Goal: Information Seeking & Learning: Learn about a topic

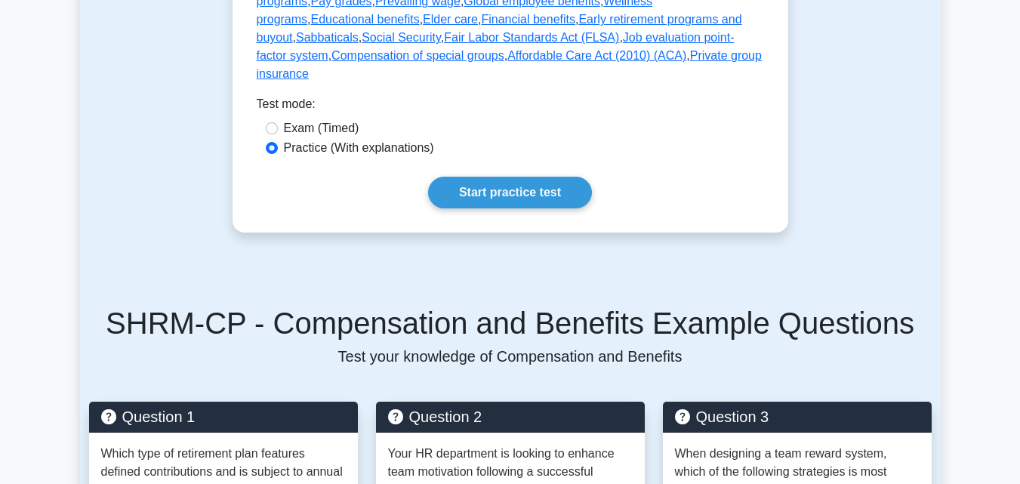
scroll to position [1169, 0]
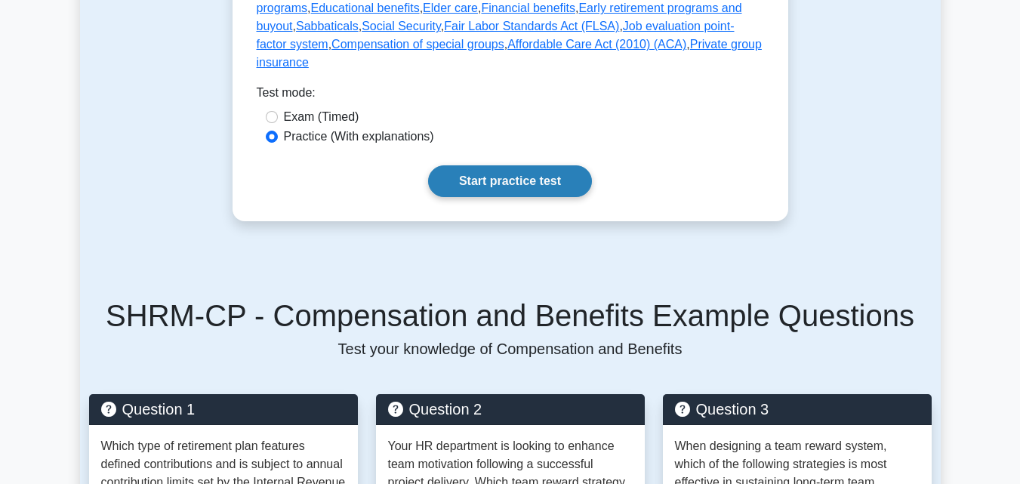
click at [485, 165] on link "Start practice test" at bounding box center [510, 181] width 164 height 32
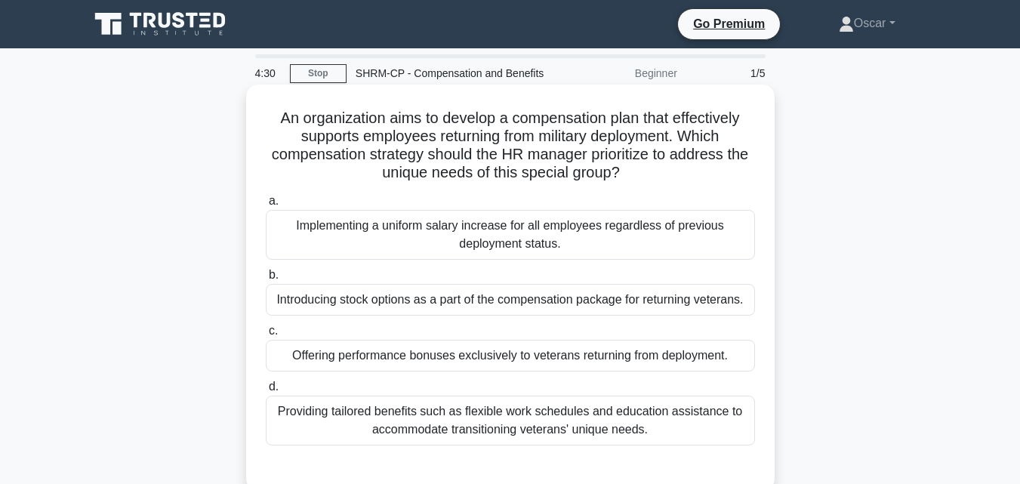
scroll to position [75, 0]
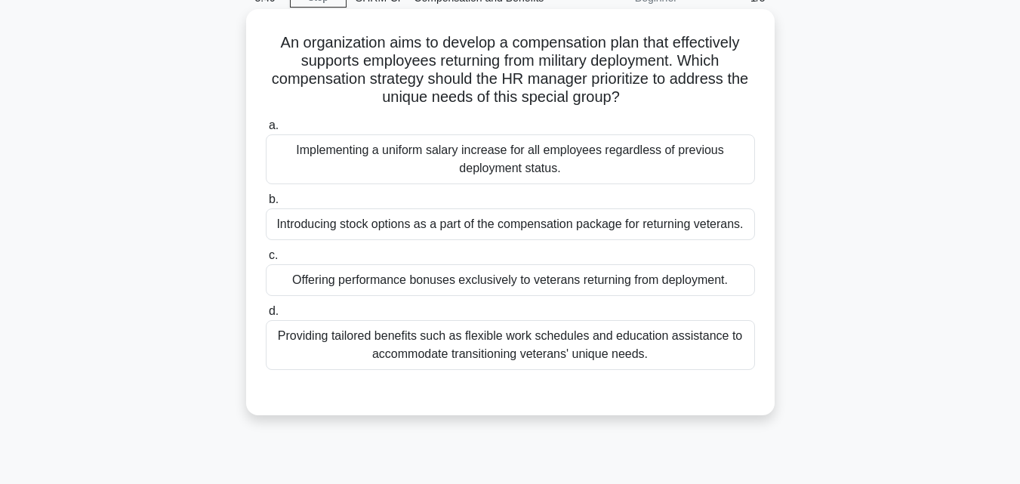
click at [426, 282] on div "Offering performance bonuses exclusively to veterans returning from deployment." at bounding box center [510, 280] width 489 height 32
click at [266, 260] on input "c. Offering performance bonuses exclusively to veterans returning from deployme…" at bounding box center [266, 256] width 0 height 10
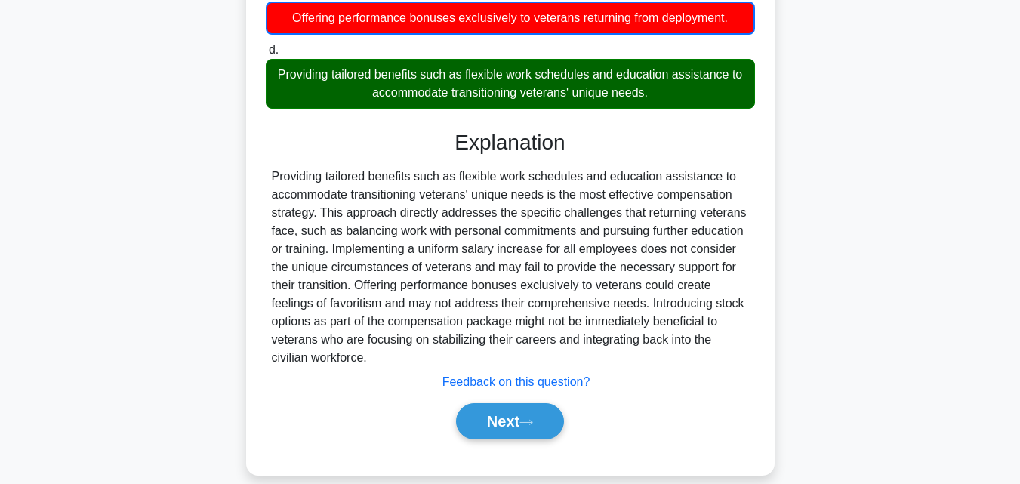
scroll to position [359, 0]
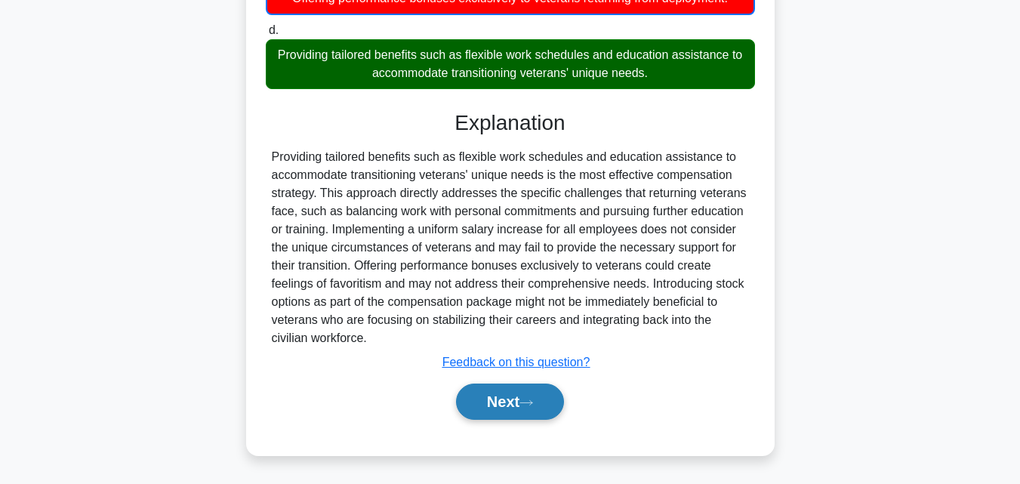
click at [474, 390] on button "Next" at bounding box center [510, 401] width 108 height 36
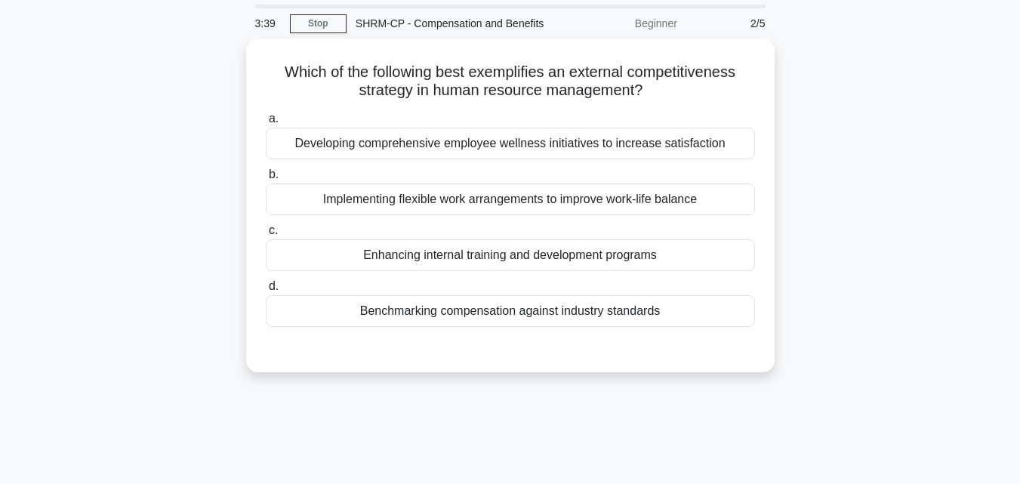
scroll to position [0, 0]
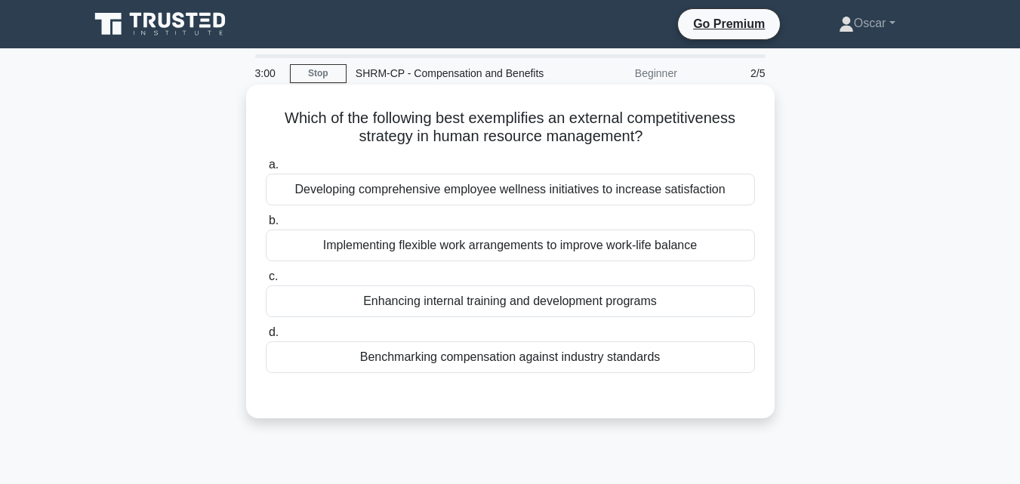
click at [447, 365] on div "Benchmarking compensation against industry standards" at bounding box center [510, 357] width 489 height 32
click at [266, 337] on input "d. Benchmarking compensation against industry standards" at bounding box center [266, 333] width 0 height 10
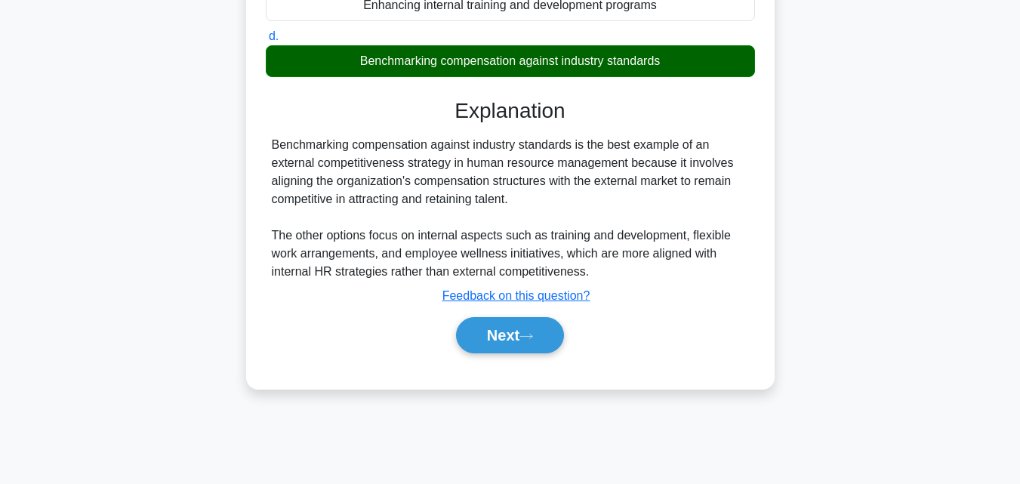
scroll to position [331, 0]
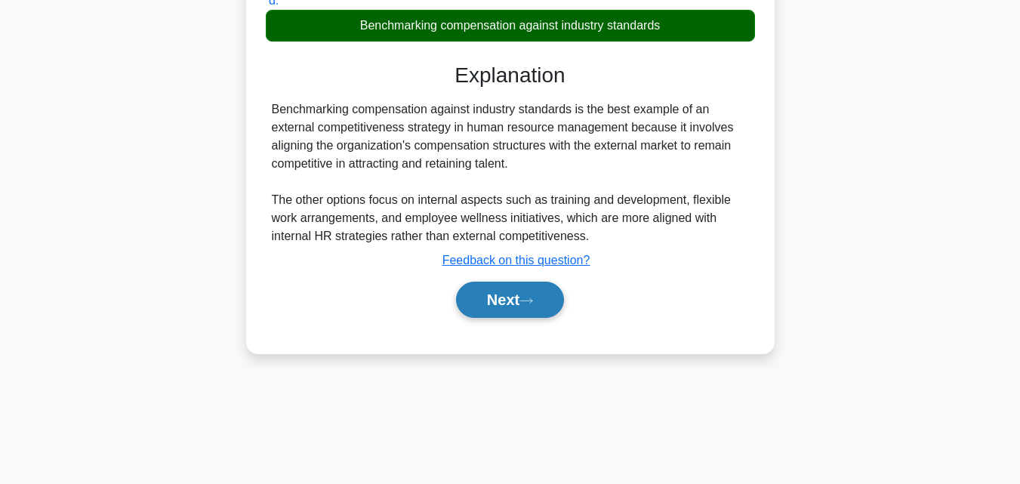
click at [474, 302] on button "Next" at bounding box center [510, 300] width 108 height 36
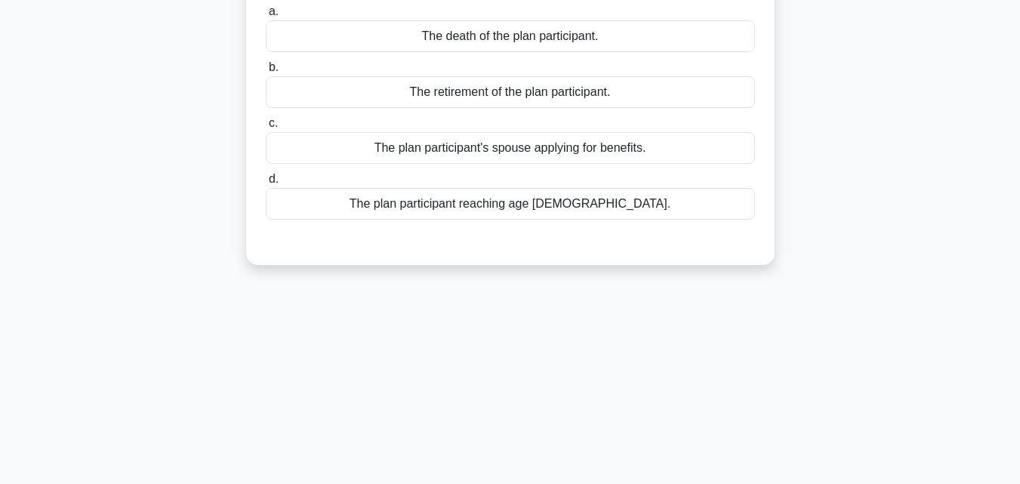
scroll to position [0, 0]
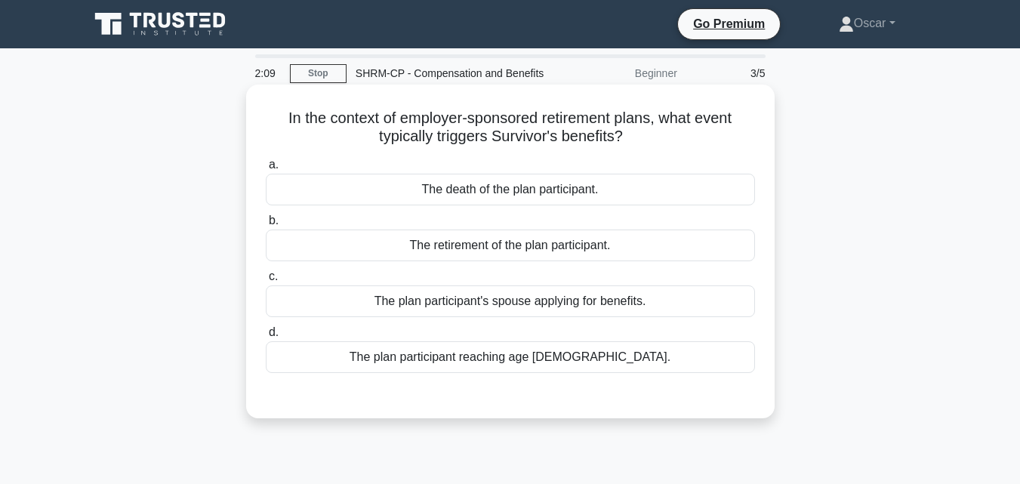
click at [502, 250] on div "The retirement of the plan participant." at bounding box center [510, 245] width 489 height 32
click at [266, 226] on input "b. The retirement of the plan participant." at bounding box center [266, 221] width 0 height 10
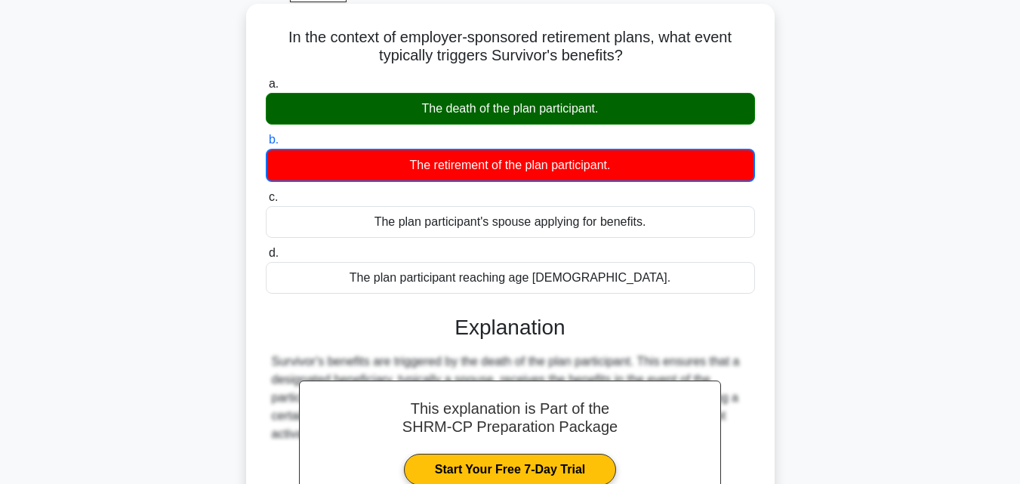
scroll to position [302, 0]
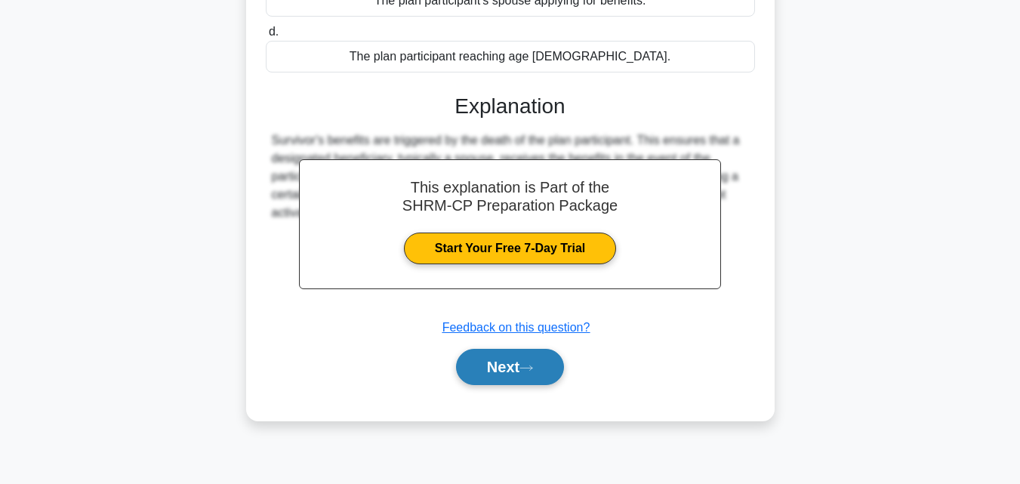
click at [506, 359] on button "Next" at bounding box center [510, 367] width 108 height 36
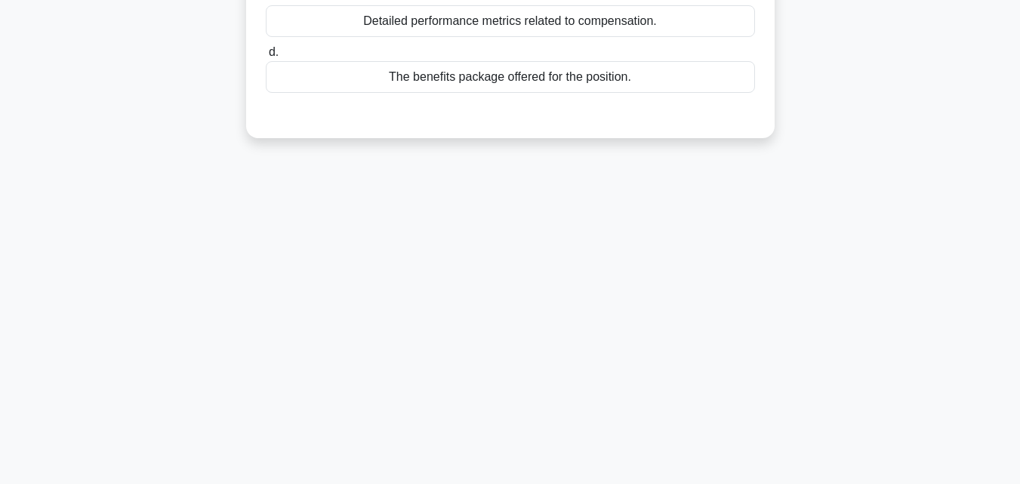
scroll to position [0, 0]
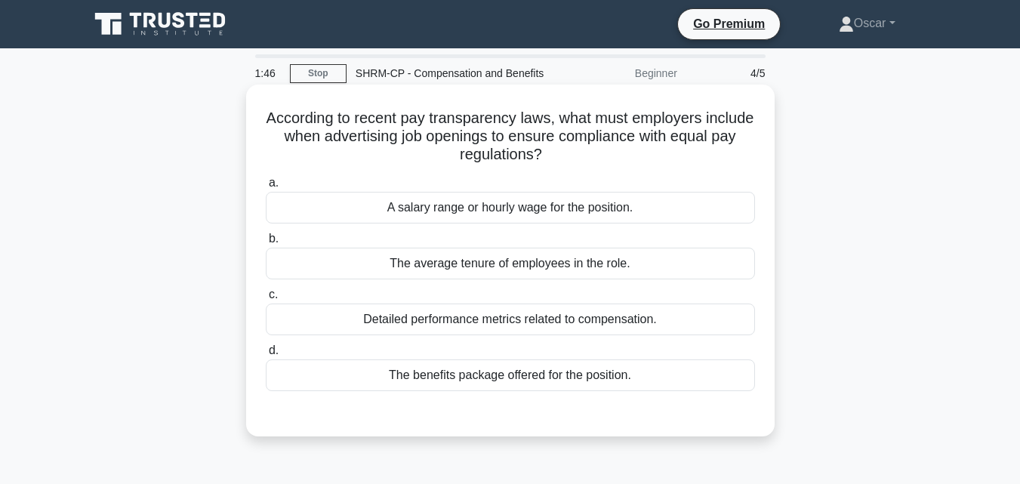
click at [494, 374] on div "The benefits package offered for the position." at bounding box center [510, 375] width 489 height 32
click at [266, 356] on input "d. The benefits package offered for the position." at bounding box center [266, 351] width 0 height 10
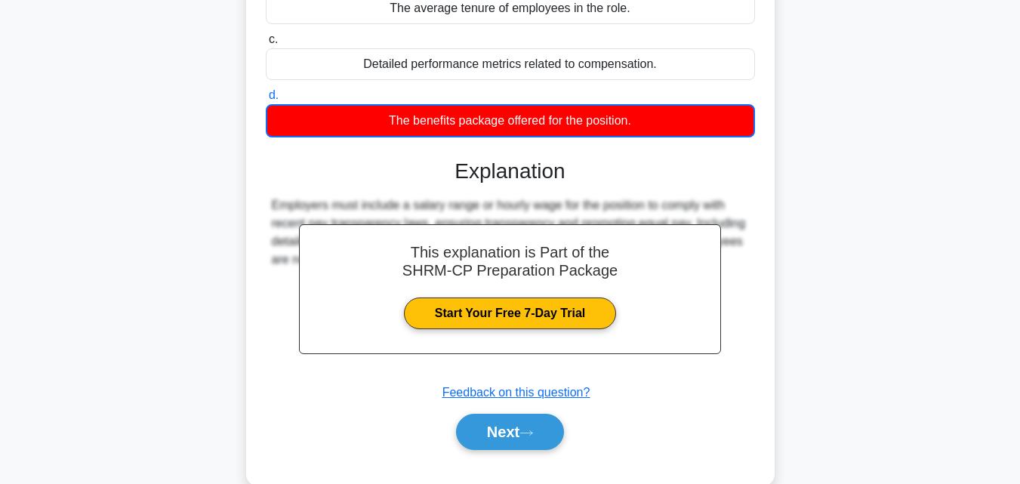
scroll to position [302, 0]
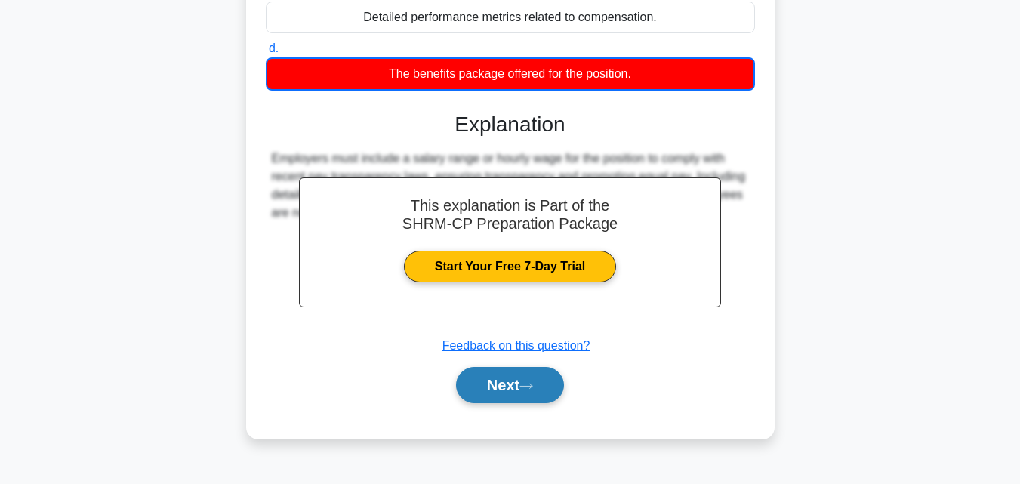
click at [483, 389] on button "Next" at bounding box center [510, 385] width 108 height 36
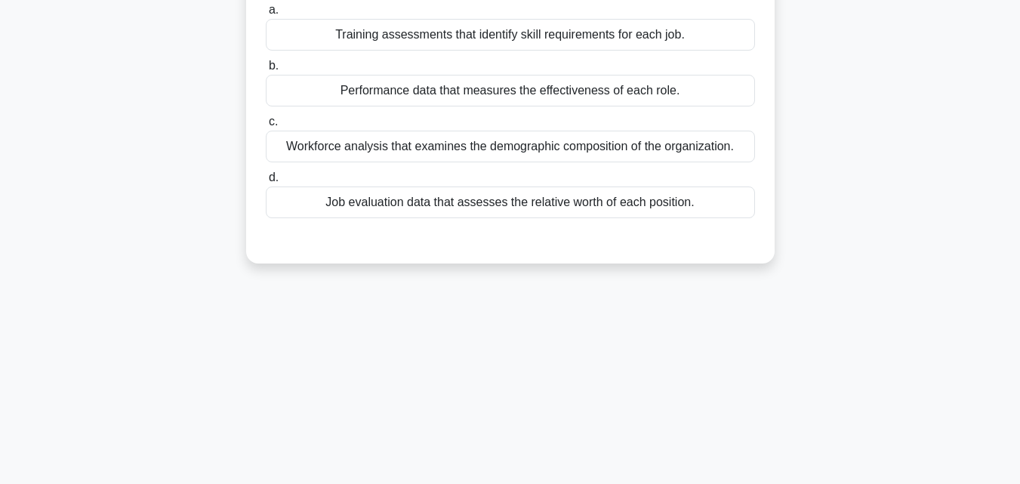
scroll to position [0, 0]
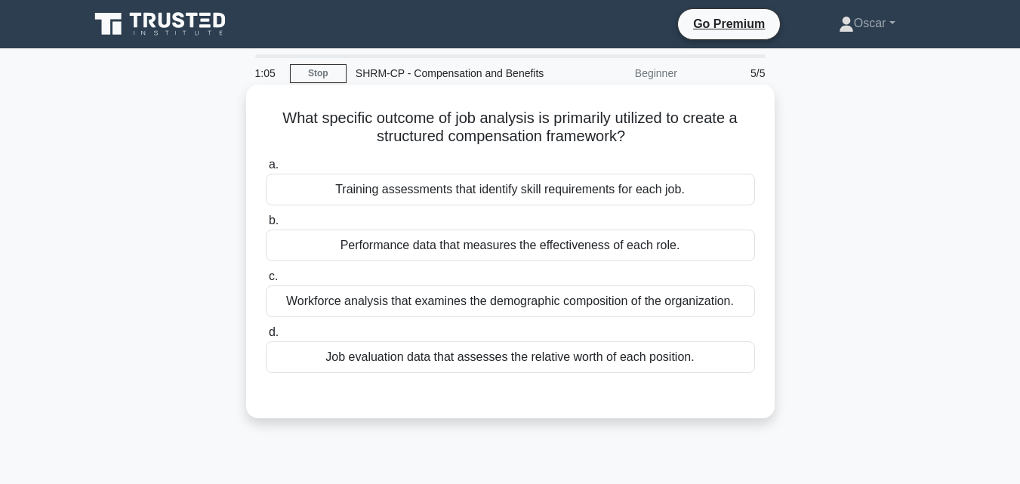
click at [333, 361] on div "Job evaluation data that assesses the relative worth of each position." at bounding box center [510, 357] width 489 height 32
click at [266, 337] on input "d. Job evaluation data that assesses the relative worth of each position." at bounding box center [266, 333] width 0 height 10
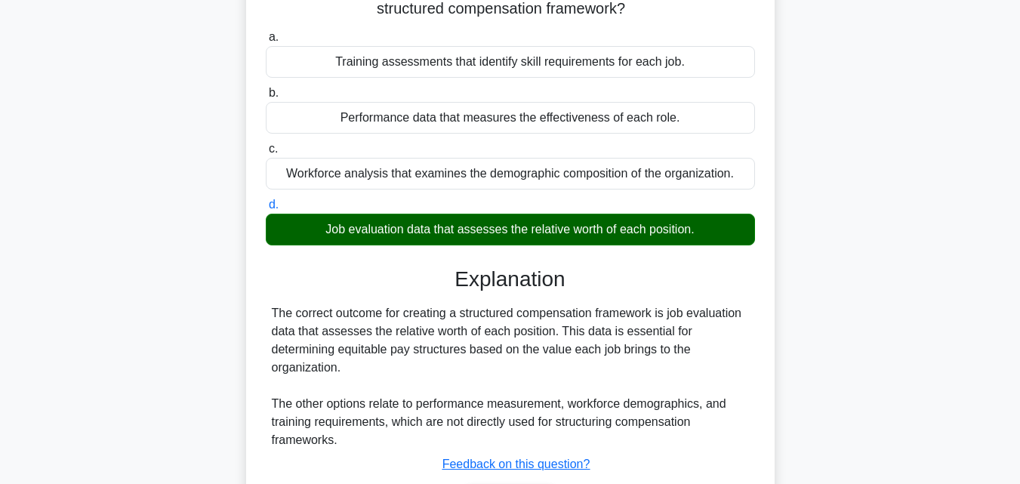
scroll to position [331, 0]
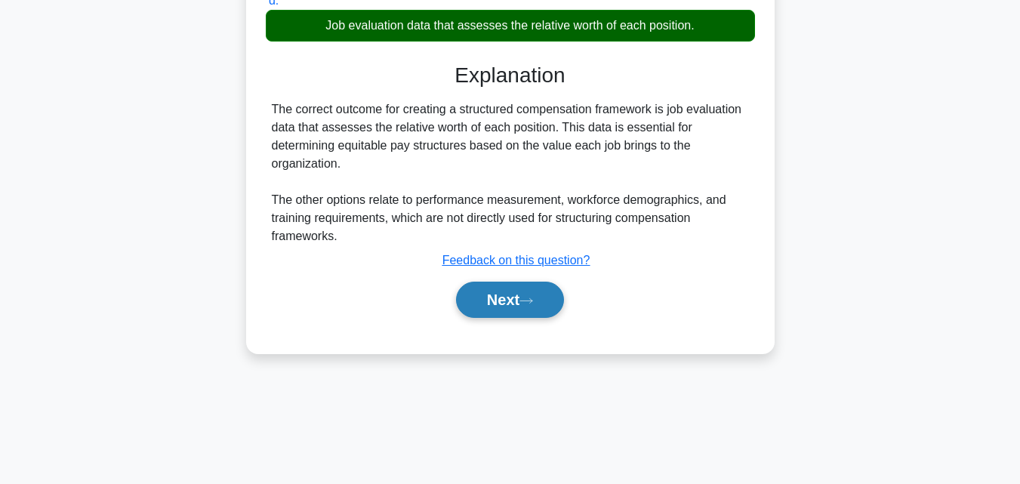
click at [492, 306] on button "Next" at bounding box center [510, 300] width 108 height 36
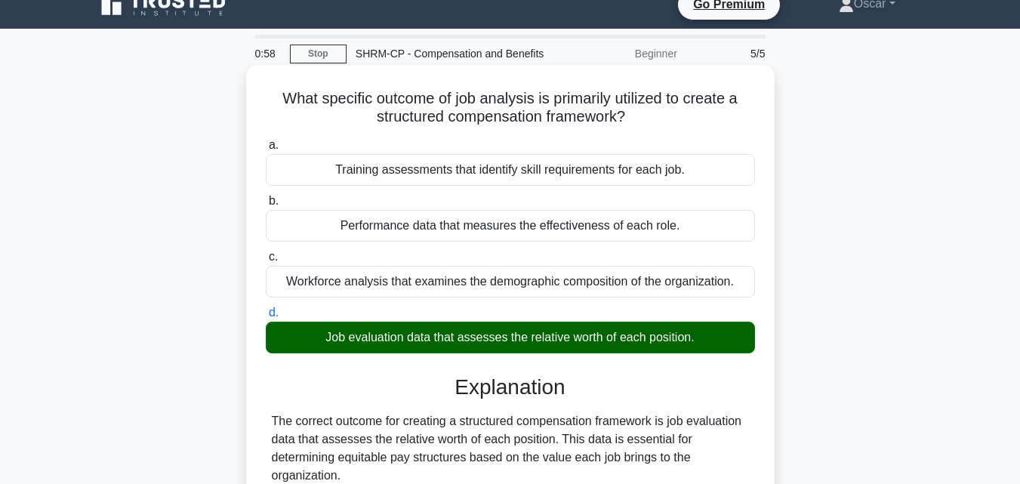
scroll to position [0, 0]
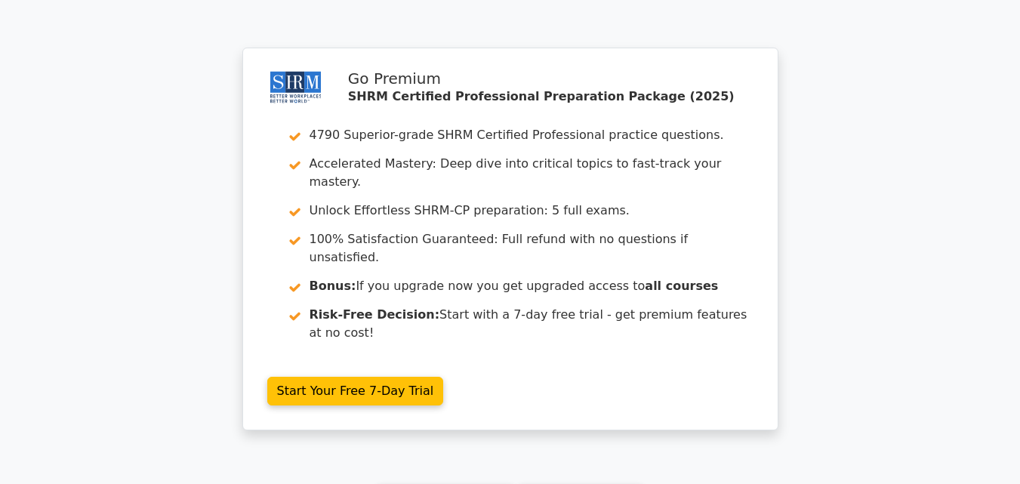
scroll to position [2254, 0]
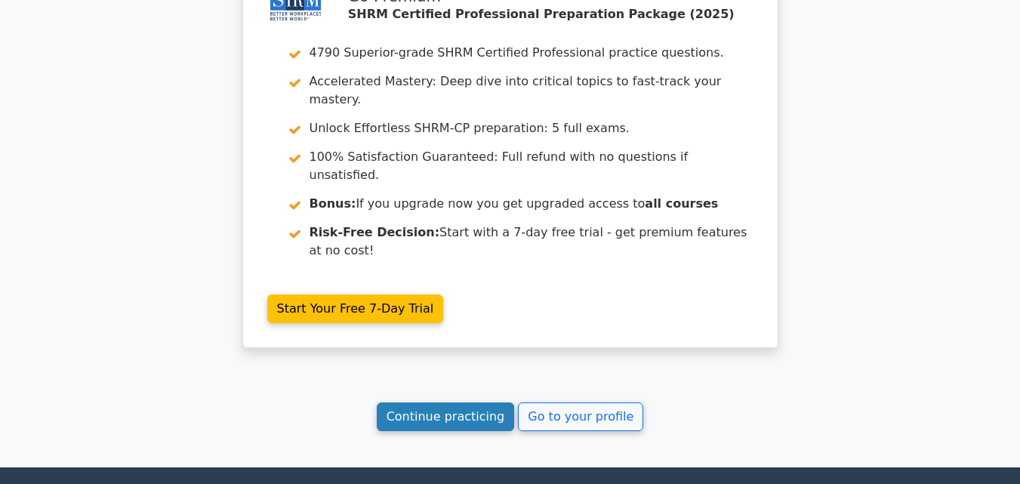
click at [447, 402] on link "Continue practicing" at bounding box center [446, 416] width 138 height 29
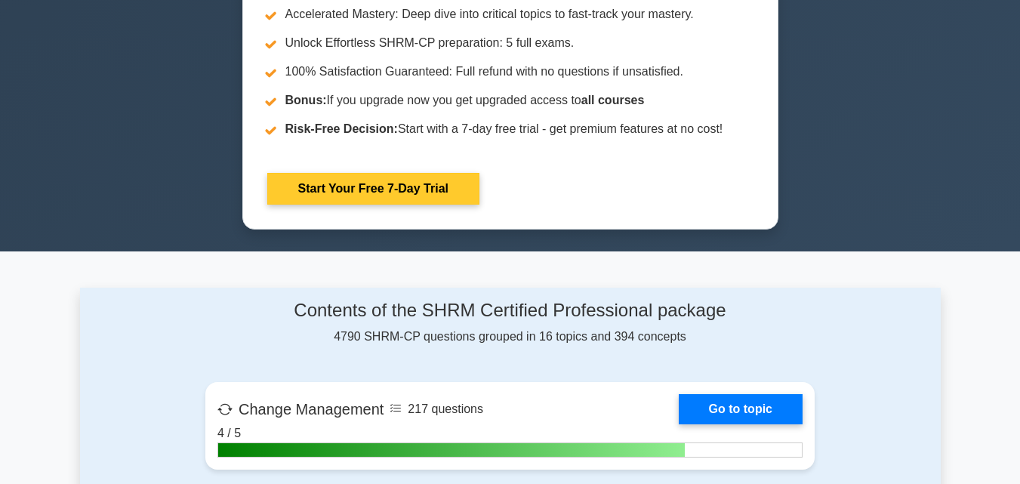
scroll to position [981, 0]
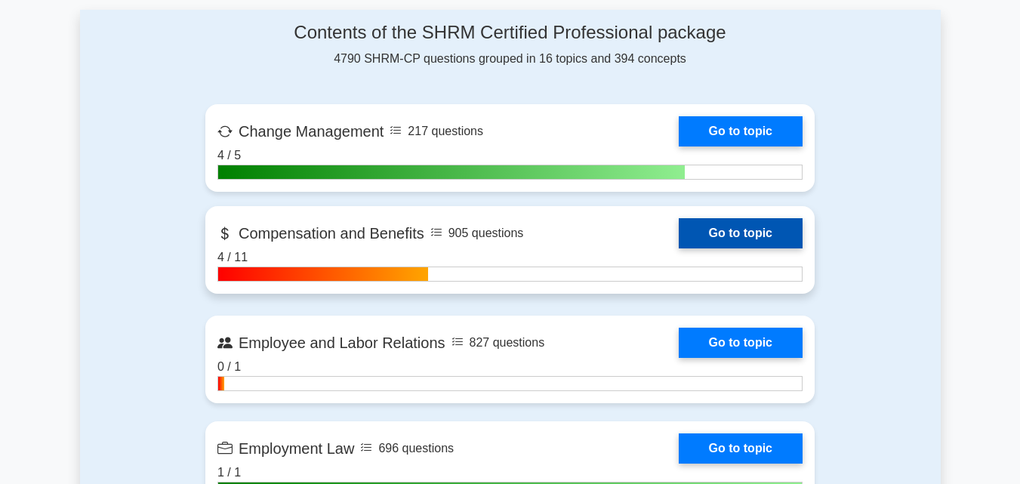
click at [693, 232] on link "Go to topic" at bounding box center [741, 233] width 124 height 30
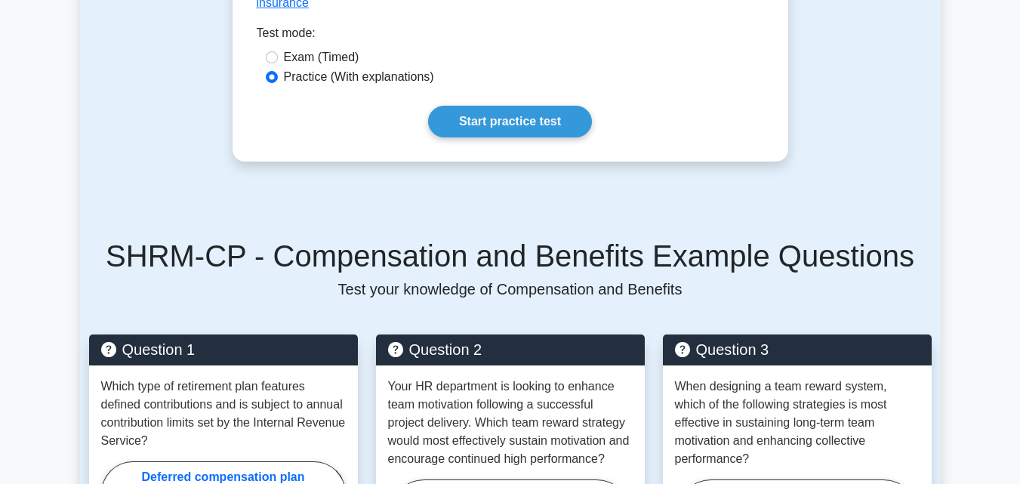
scroll to position [1208, 0]
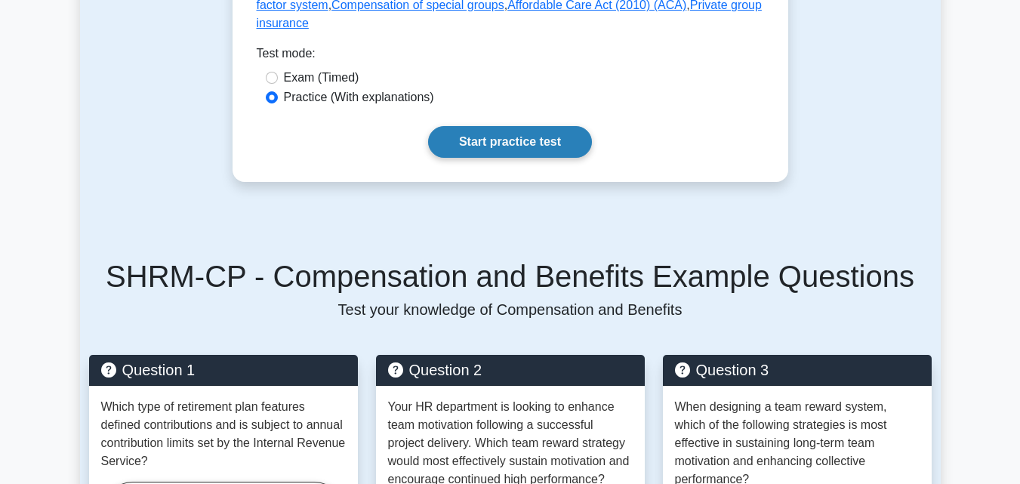
click at [501, 126] on link "Start practice test" at bounding box center [510, 142] width 164 height 32
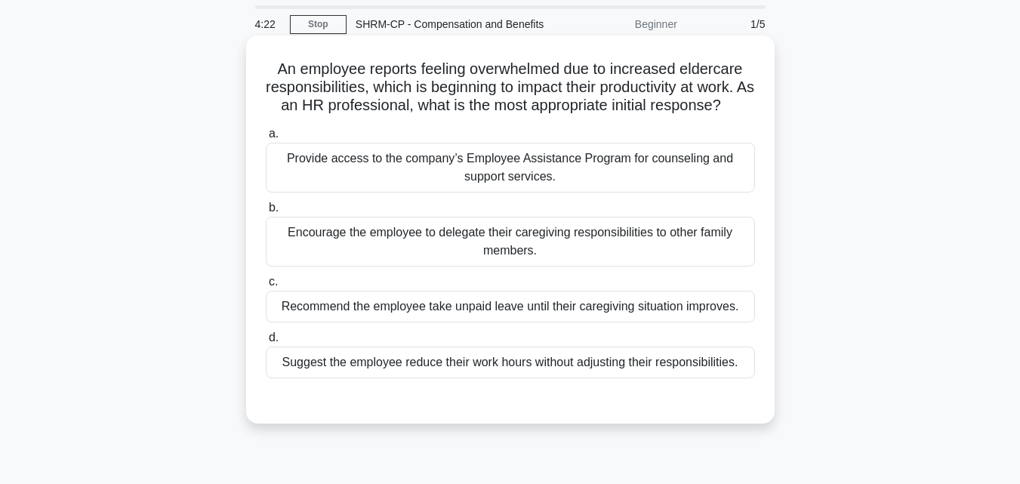
scroll to position [75, 0]
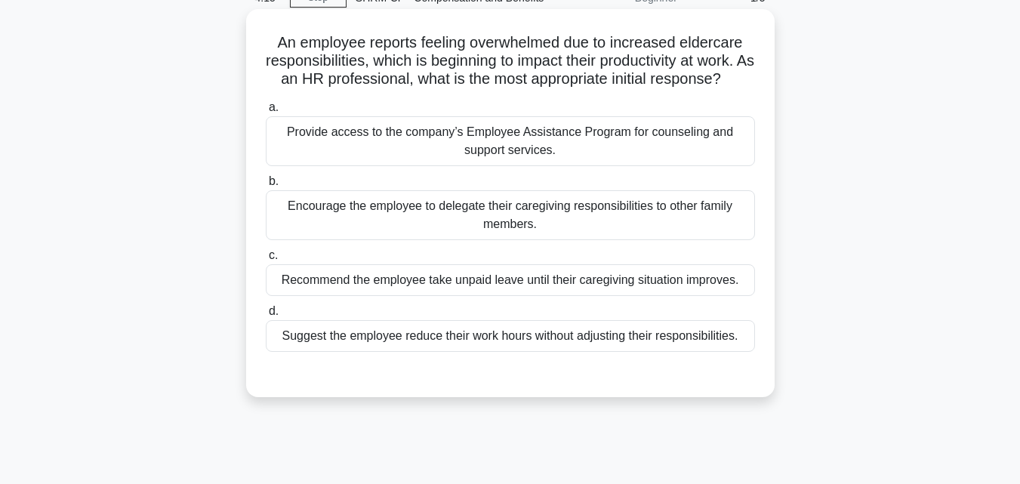
click at [396, 131] on div "Provide access to the company’s Employee Assistance Program for counseling and …" at bounding box center [510, 141] width 489 height 50
click at [266, 112] on input "a. Provide access to the company’s Employee Assistance Program for counseling a…" at bounding box center [266, 108] width 0 height 10
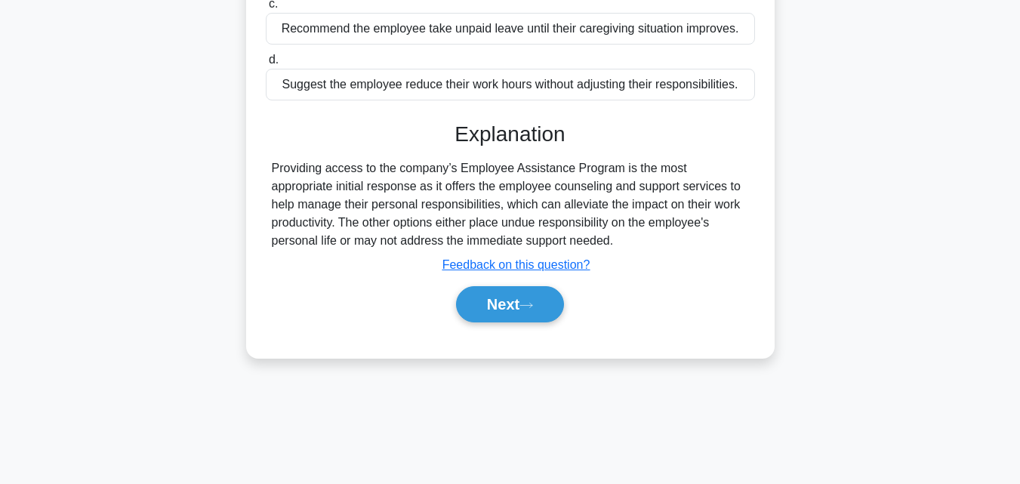
scroll to position [331, 0]
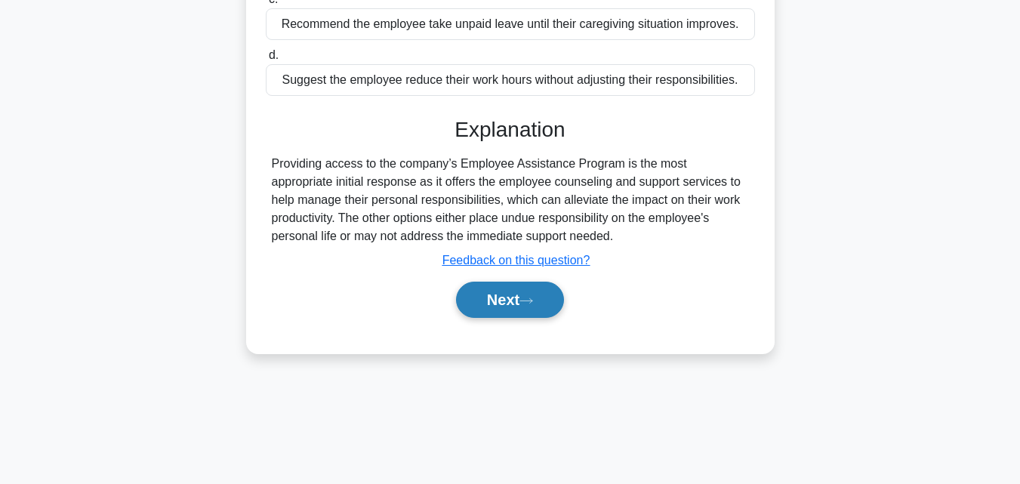
click at [493, 292] on button "Next" at bounding box center [510, 300] width 108 height 36
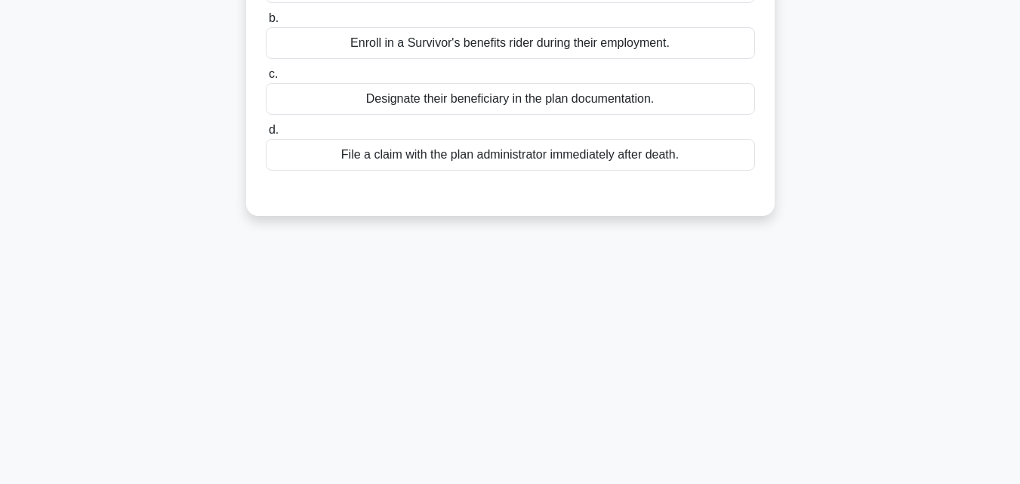
scroll to position [0, 0]
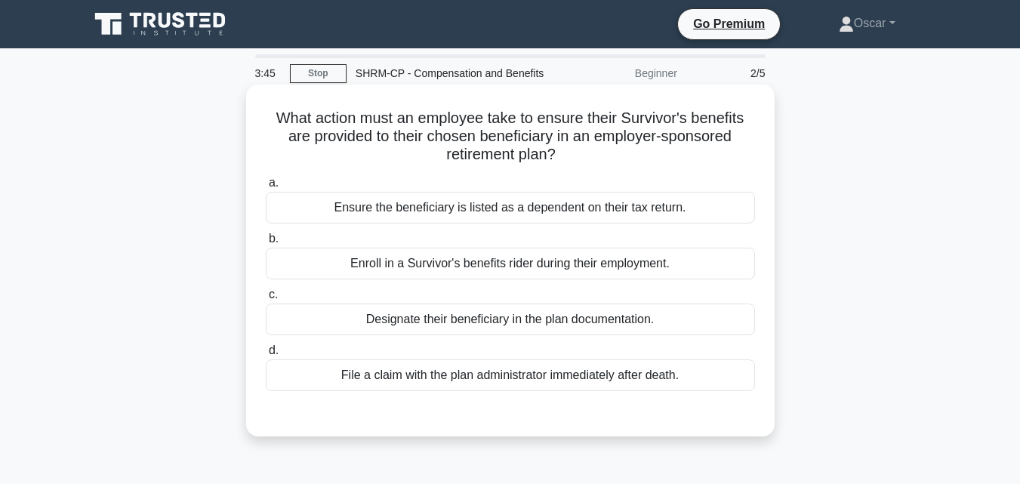
click at [451, 213] on div "Ensure the beneficiary is listed as a dependent on their tax return." at bounding box center [510, 208] width 489 height 32
click at [266, 188] on input "a. Ensure the beneficiary is listed as a dependent on their tax return." at bounding box center [266, 183] width 0 height 10
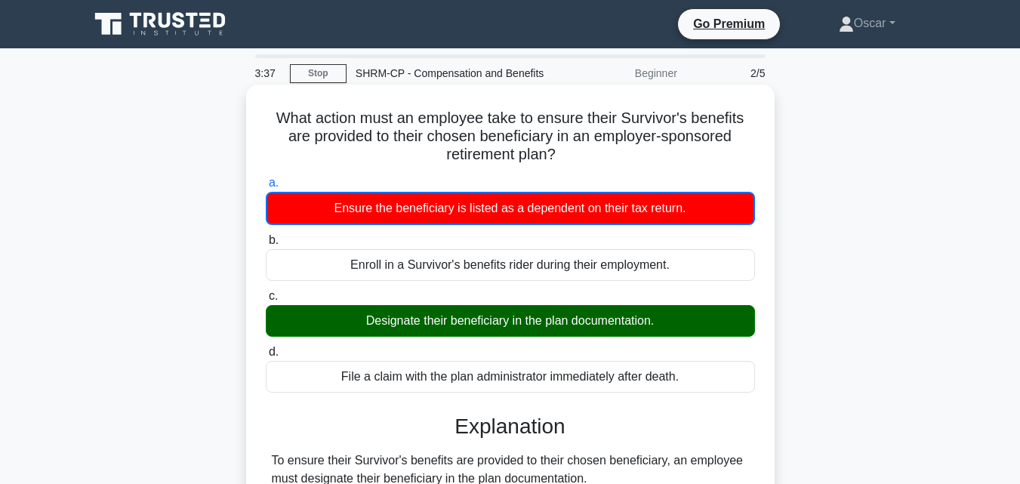
click at [474, 317] on div "Designate their beneficiary in the plan documentation." at bounding box center [510, 321] width 489 height 32
click at [266, 301] on input "c. Designate their beneficiary in the plan documentation." at bounding box center [266, 296] width 0 height 10
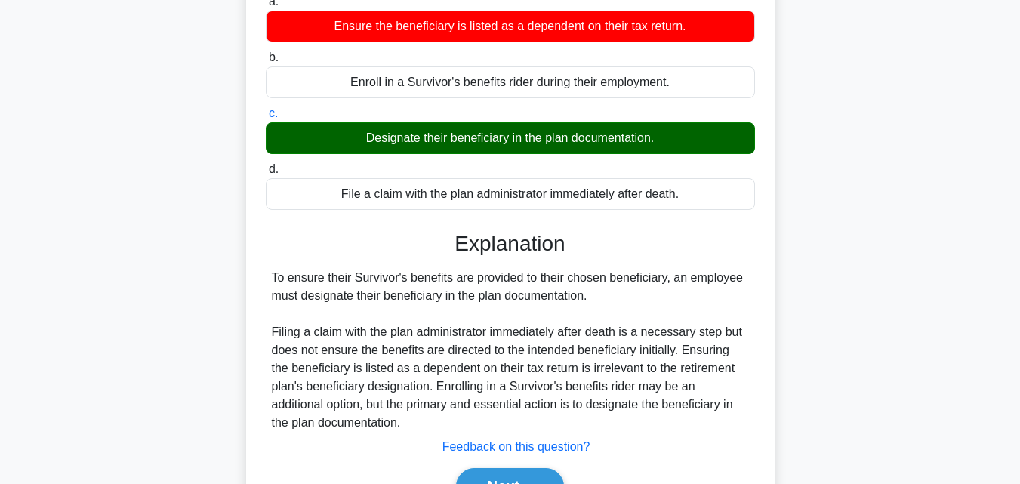
scroll to position [331, 0]
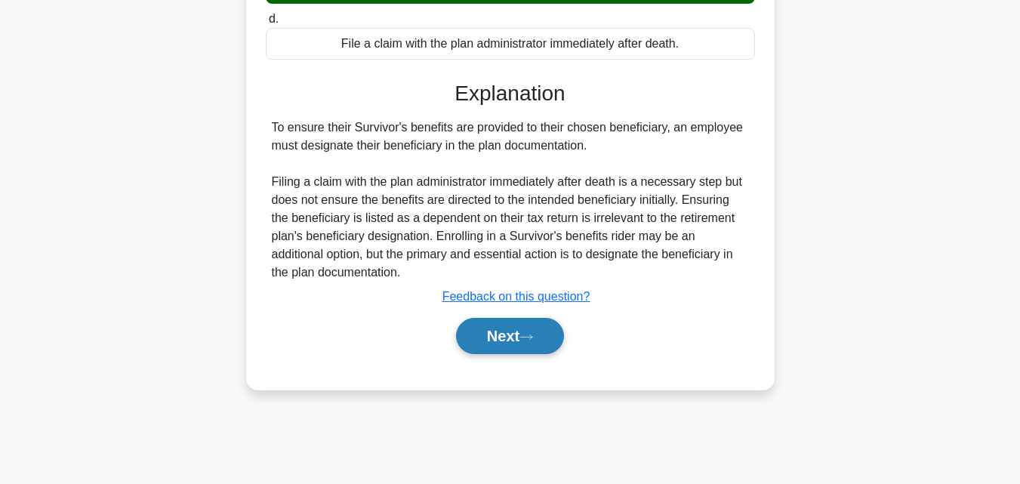
click at [519, 346] on button "Next" at bounding box center [510, 336] width 108 height 36
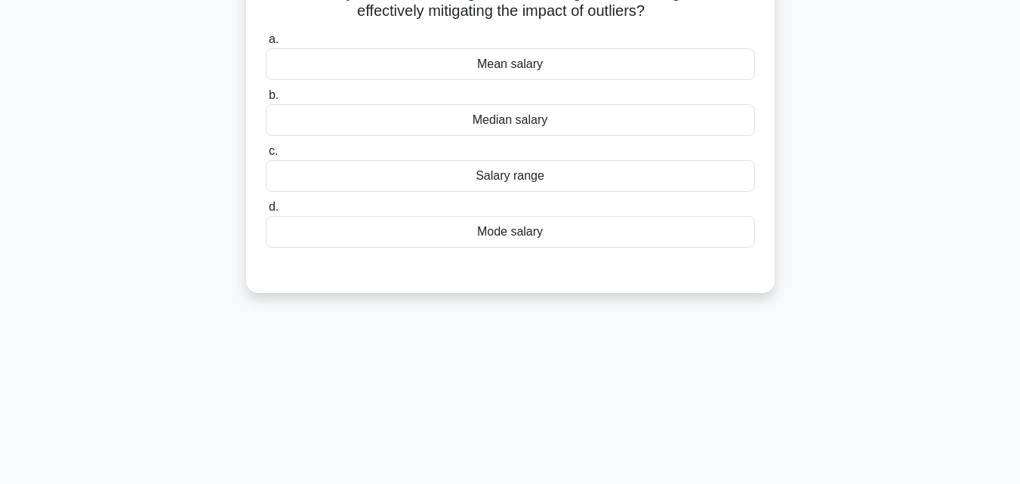
scroll to position [0, 0]
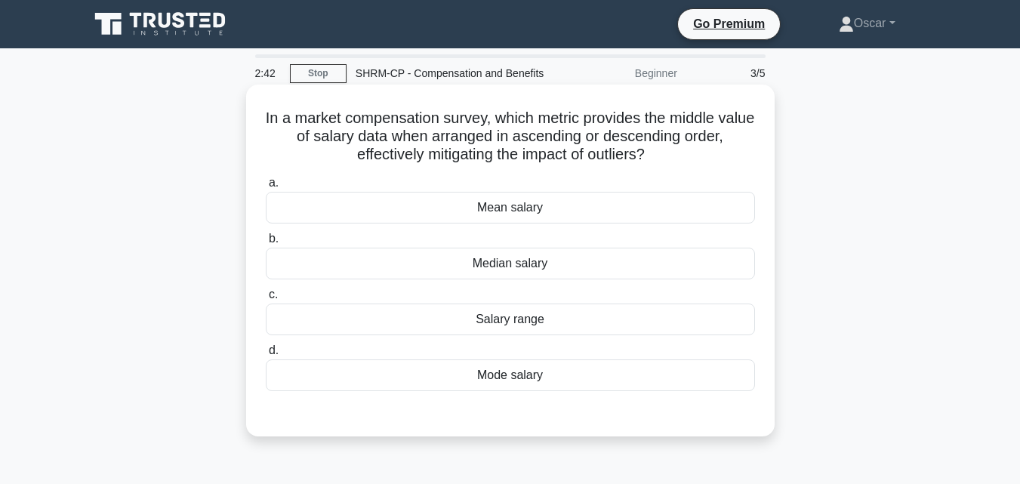
click at [484, 321] on div "Salary range" at bounding box center [510, 319] width 489 height 32
click at [266, 300] on input "c. Salary range" at bounding box center [266, 295] width 0 height 10
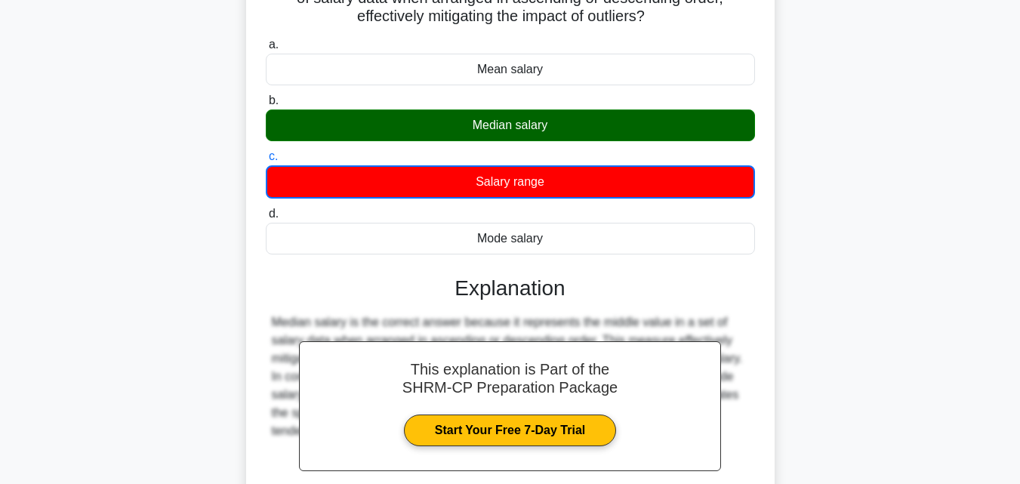
scroll to position [331, 0]
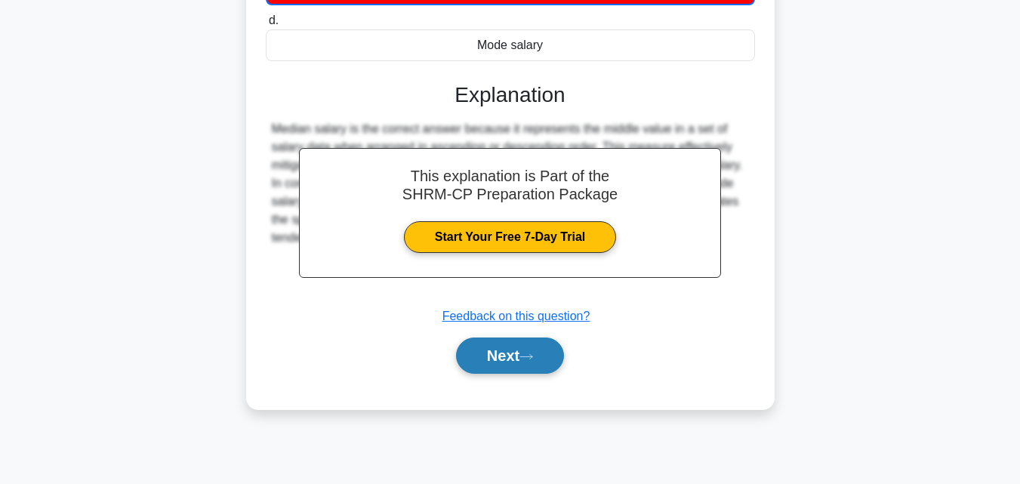
click at [510, 362] on button "Next" at bounding box center [510, 355] width 108 height 36
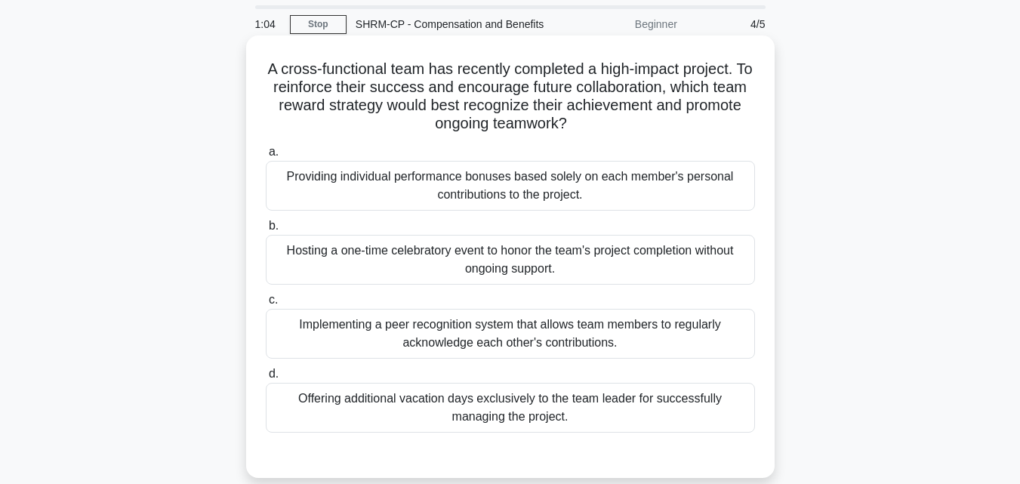
scroll to position [75, 0]
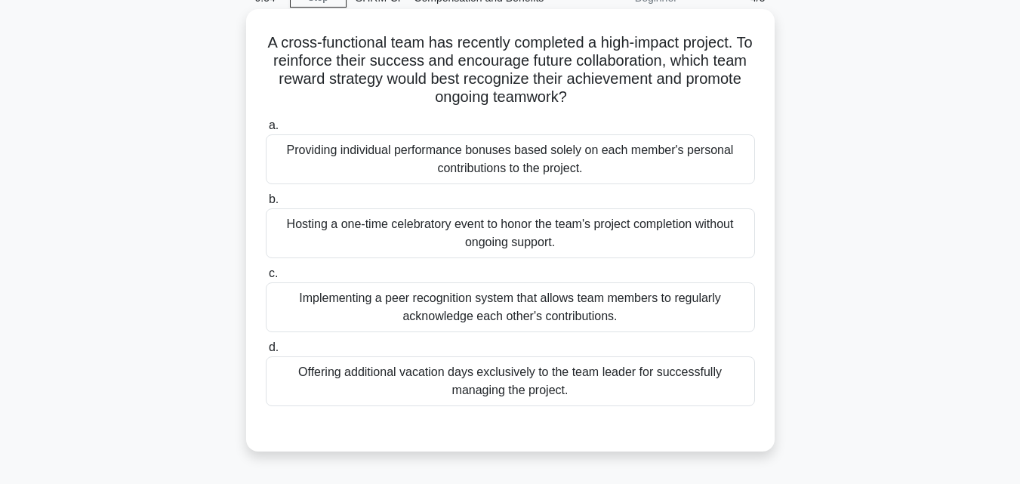
click at [433, 307] on div "Implementing a peer recognition system that allows team members to regularly ac…" at bounding box center [510, 307] width 489 height 50
click at [266, 279] on input "c. Implementing a peer recognition system that allows team members to regularly…" at bounding box center [266, 274] width 0 height 10
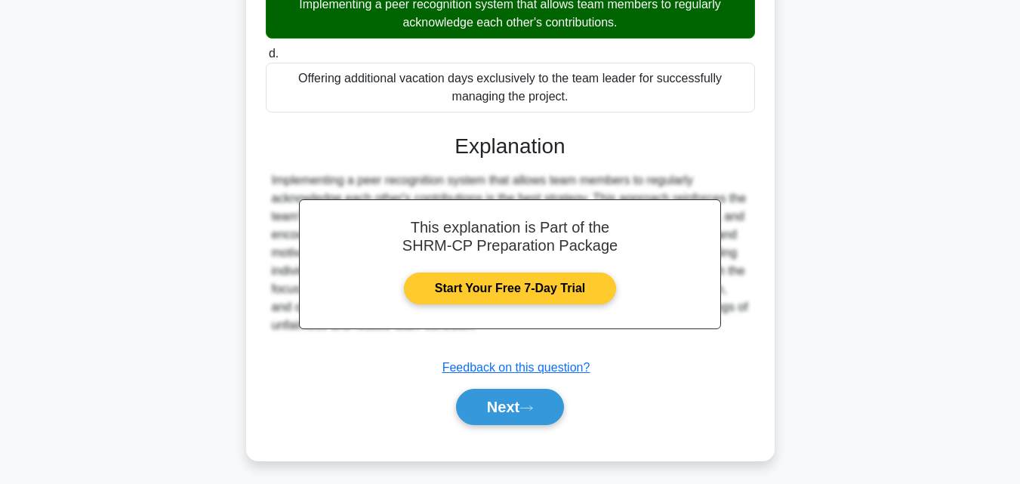
scroll to position [375, 0]
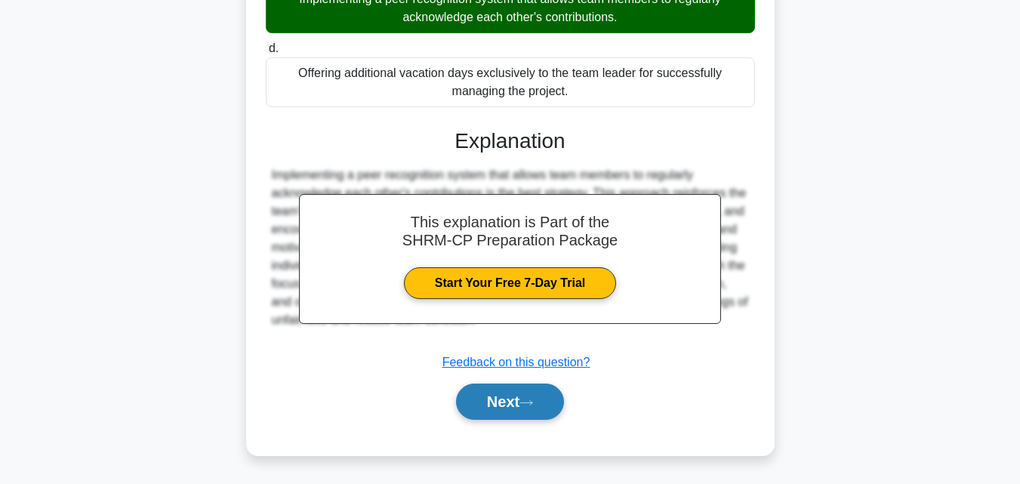
click at [471, 394] on button "Next" at bounding box center [510, 401] width 108 height 36
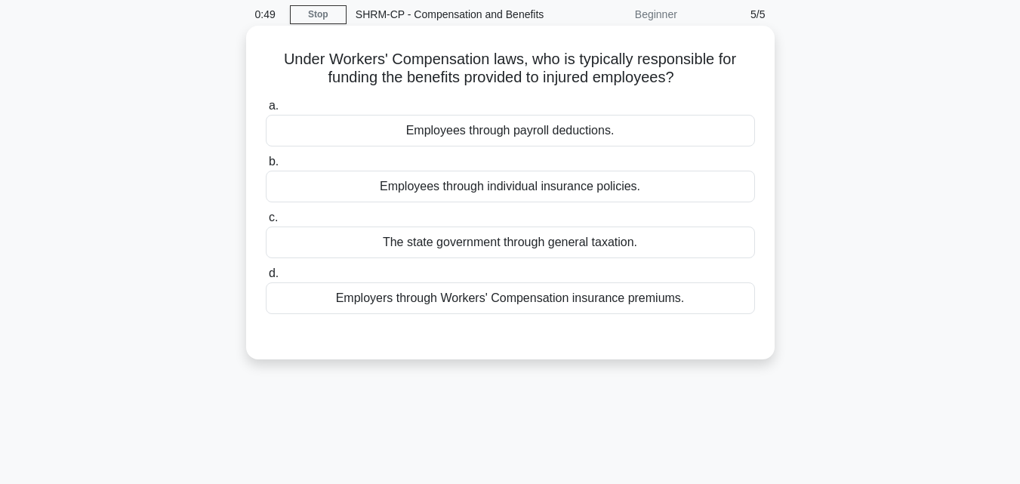
scroll to position [0, 0]
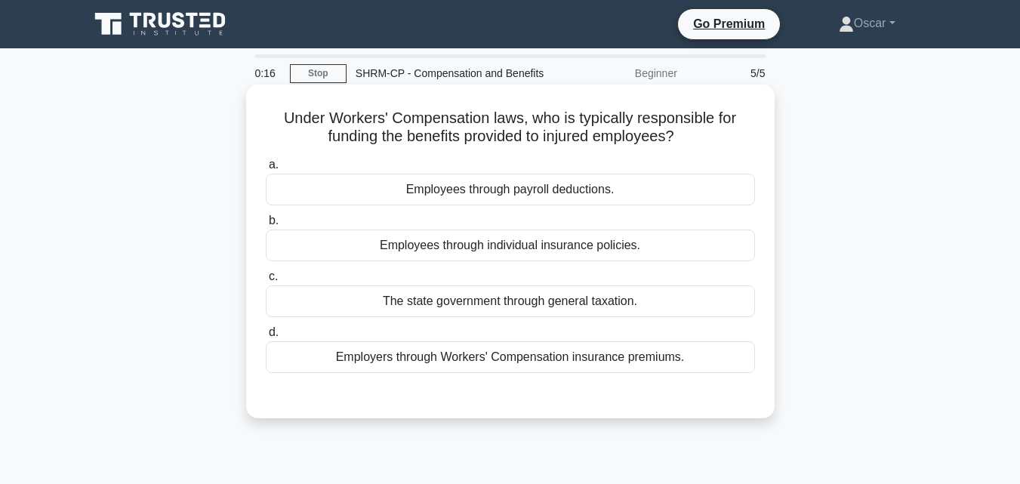
click at [468, 248] on div "Employees through individual insurance policies." at bounding box center [510, 245] width 489 height 32
click at [266, 226] on input "b. Employees through individual insurance policies." at bounding box center [266, 221] width 0 height 10
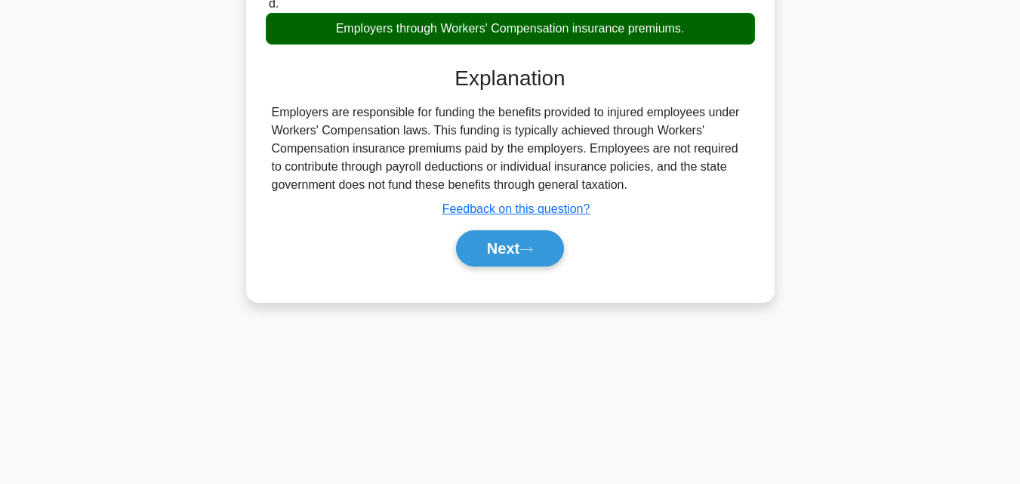
scroll to position [331, 0]
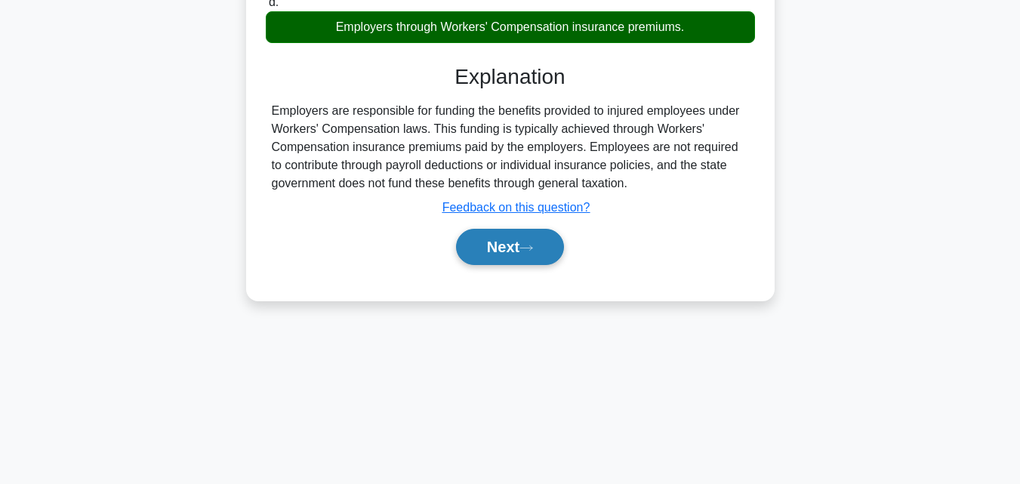
click at [489, 242] on button "Next" at bounding box center [510, 247] width 108 height 36
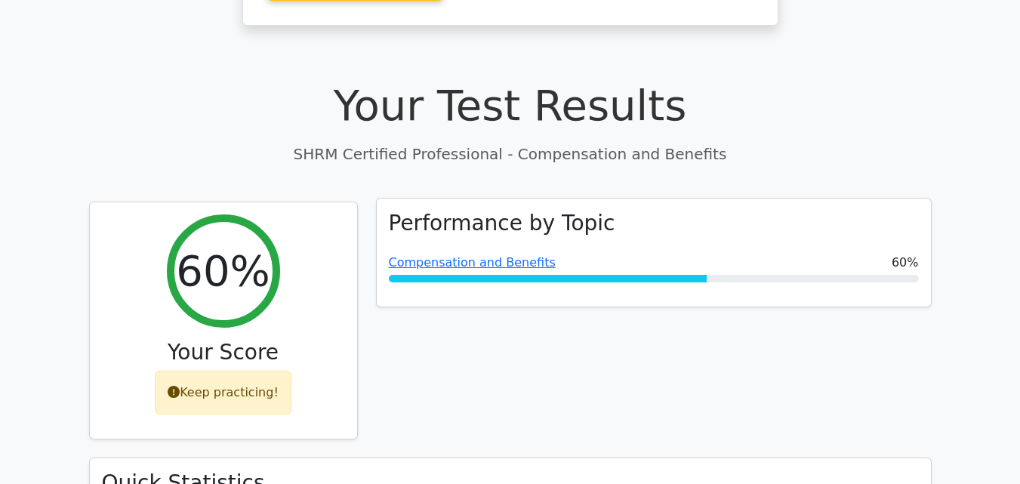
scroll to position [226, 0]
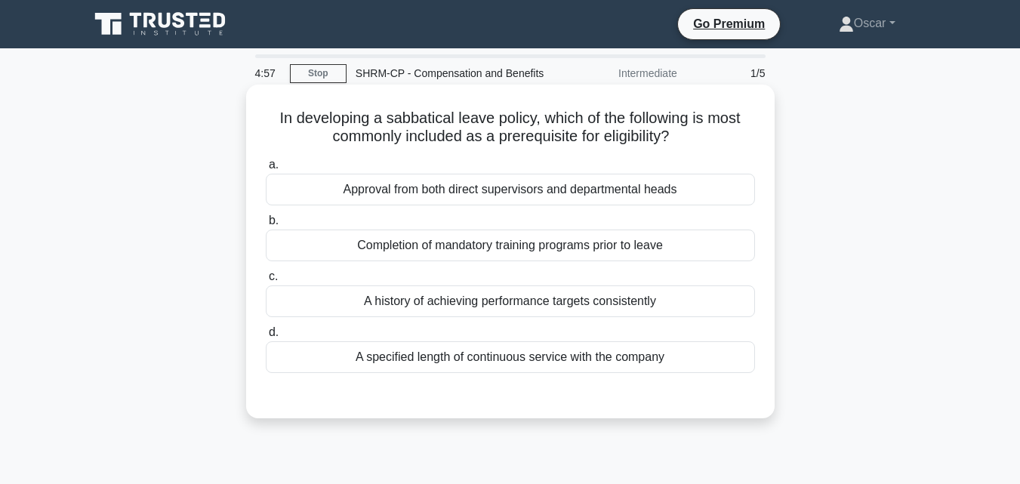
click at [454, 204] on div "Approval from both direct supervisors and departmental heads" at bounding box center [510, 190] width 489 height 32
click at [266, 170] on input "a. Approval from both direct supervisors and departmental heads" at bounding box center [266, 165] width 0 height 10
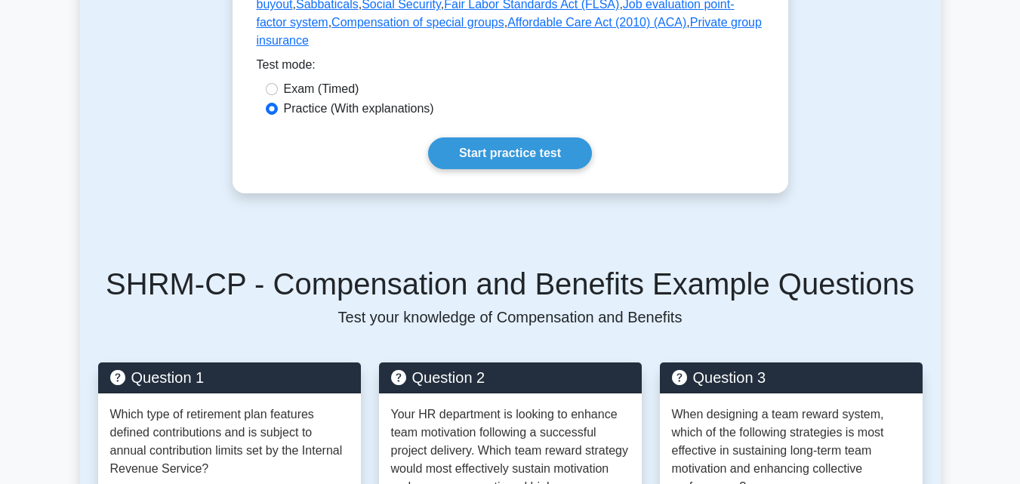
scroll to position [1208, 0]
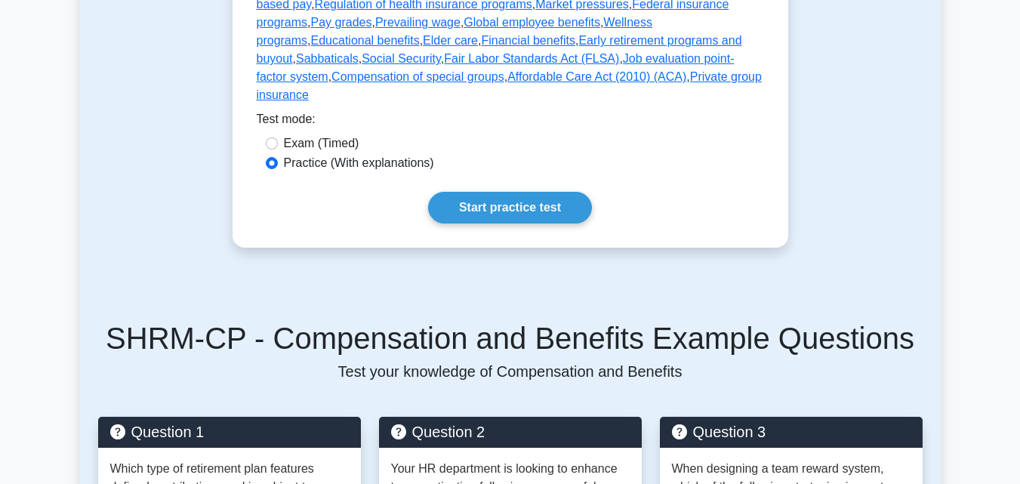
scroll to position [1169, 0]
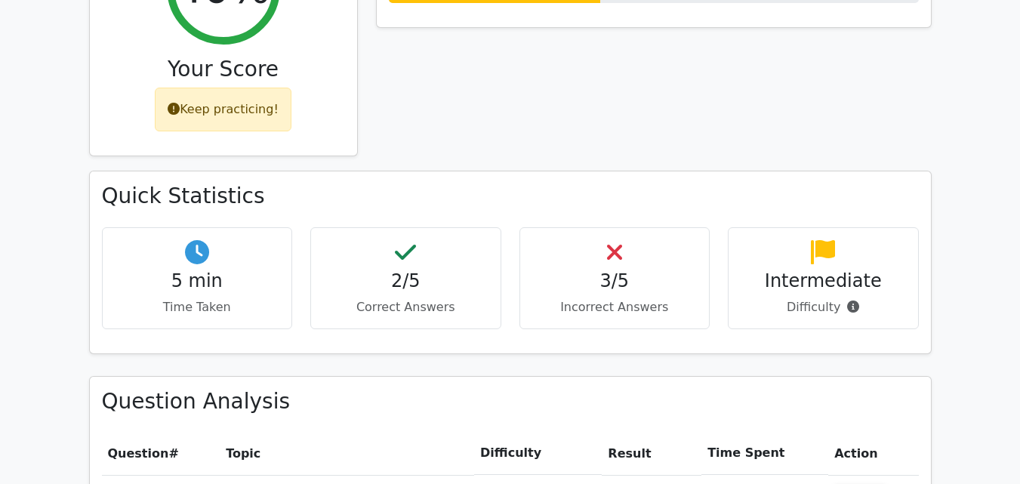
scroll to position [689, 0]
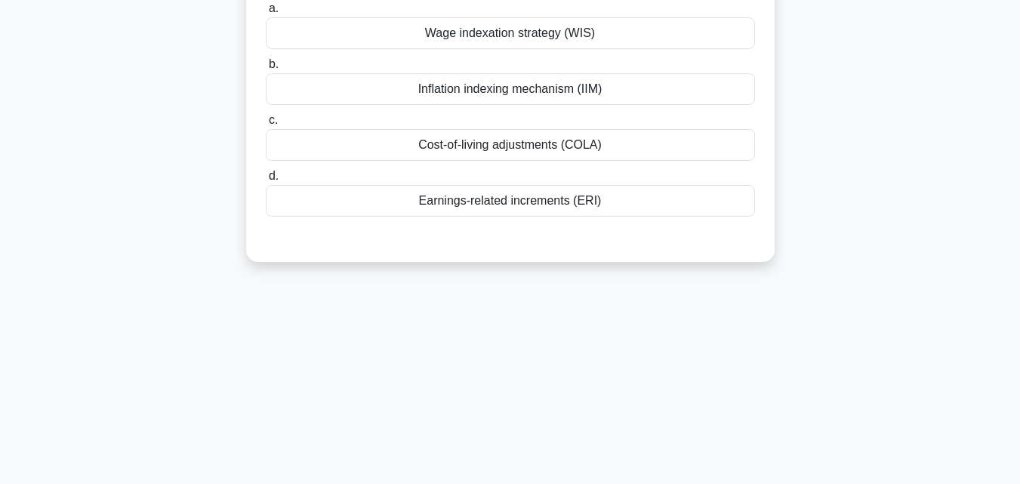
scroll to position [331, 0]
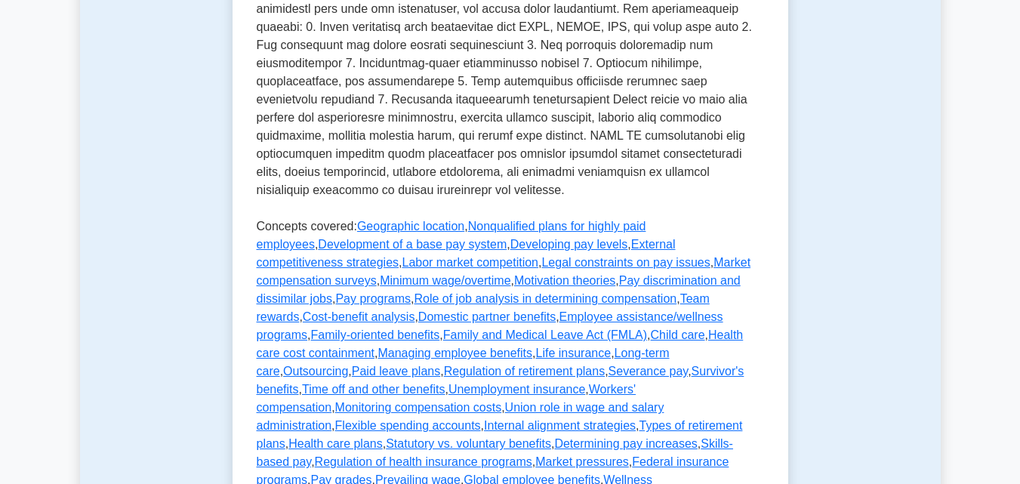
scroll to position [679, 0]
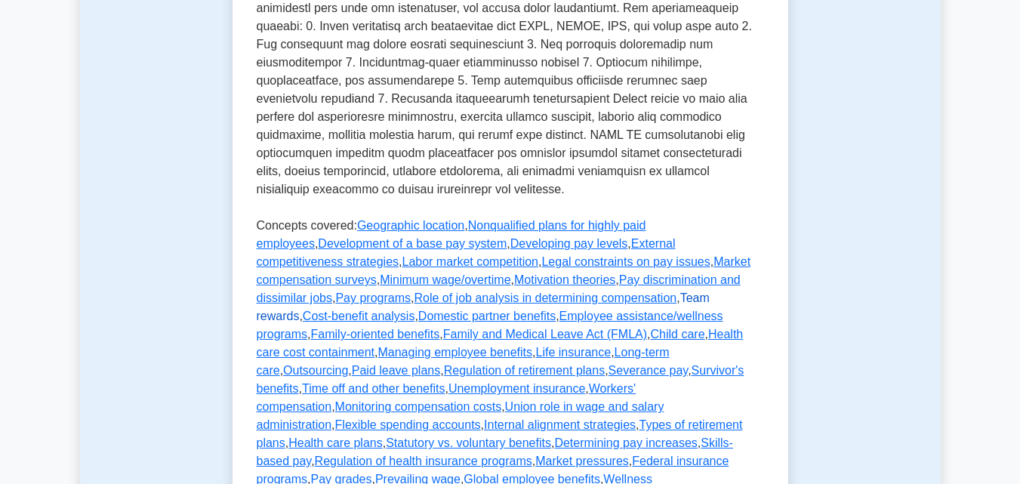
click at [494, 291] on link "Team rewards" at bounding box center [483, 306] width 453 height 31
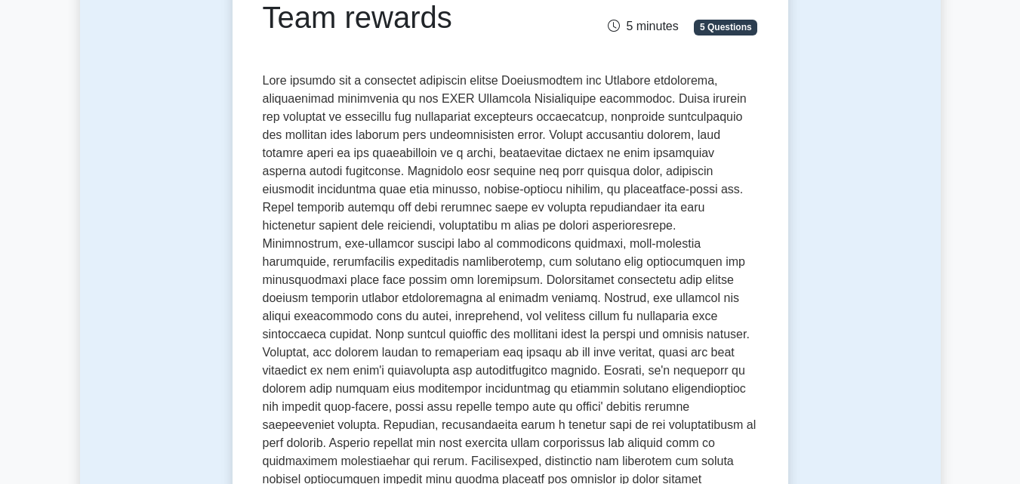
scroll to position [151, 0]
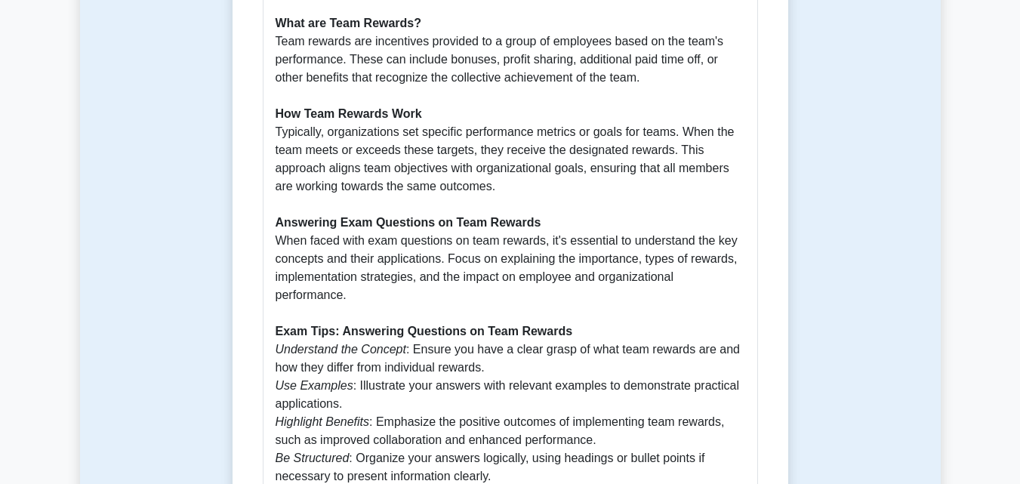
scroll to position [981, 0]
